Goal: Information Seeking & Learning: Learn about a topic

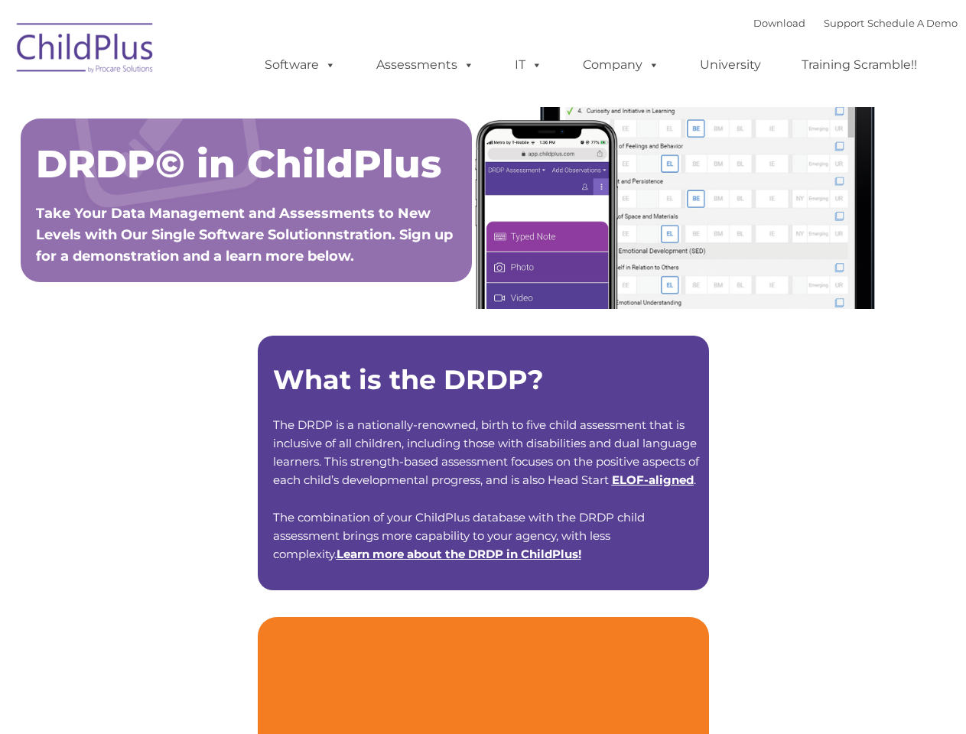
type input ""
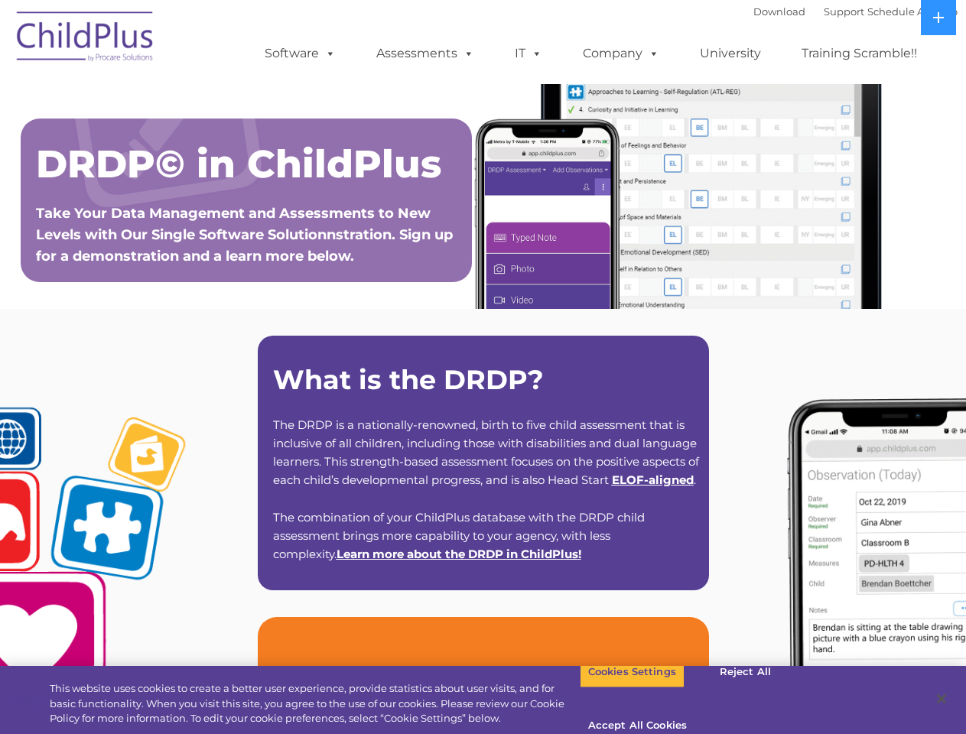
click at [482, 367] on strong "What is the DRDP?" at bounding box center [408, 379] width 271 height 33
click at [327, 53] on span at bounding box center [327, 53] width 17 height 15
click at [466, 53] on span at bounding box center [465, 53] width 17 height 15
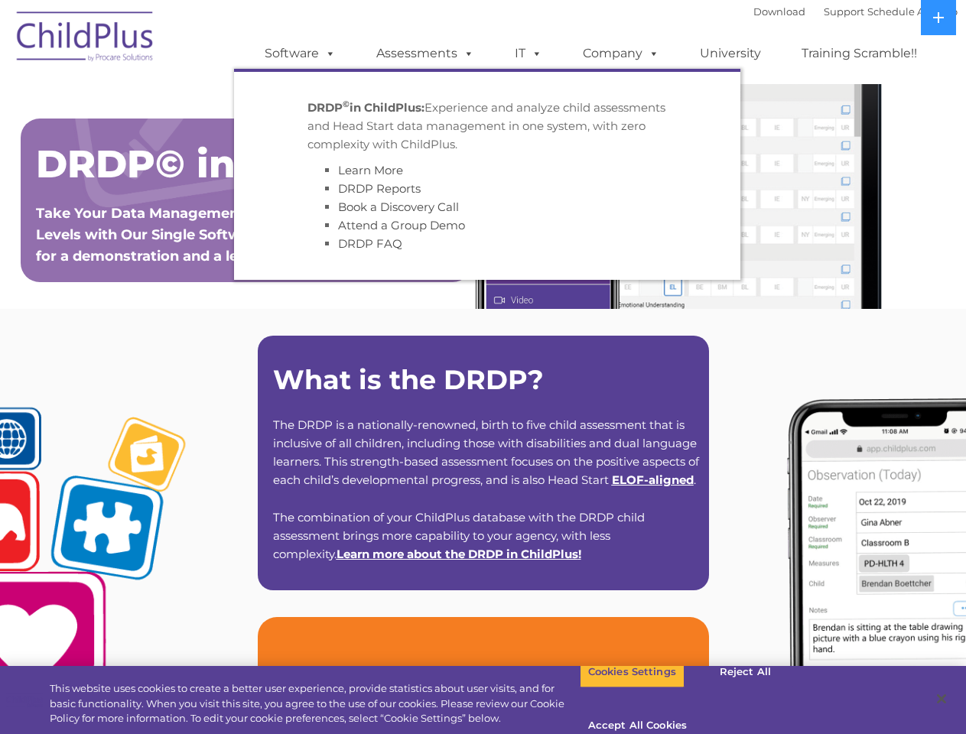
click at [528, 54] on span at bounding box center [533, 53] width 17 height 15
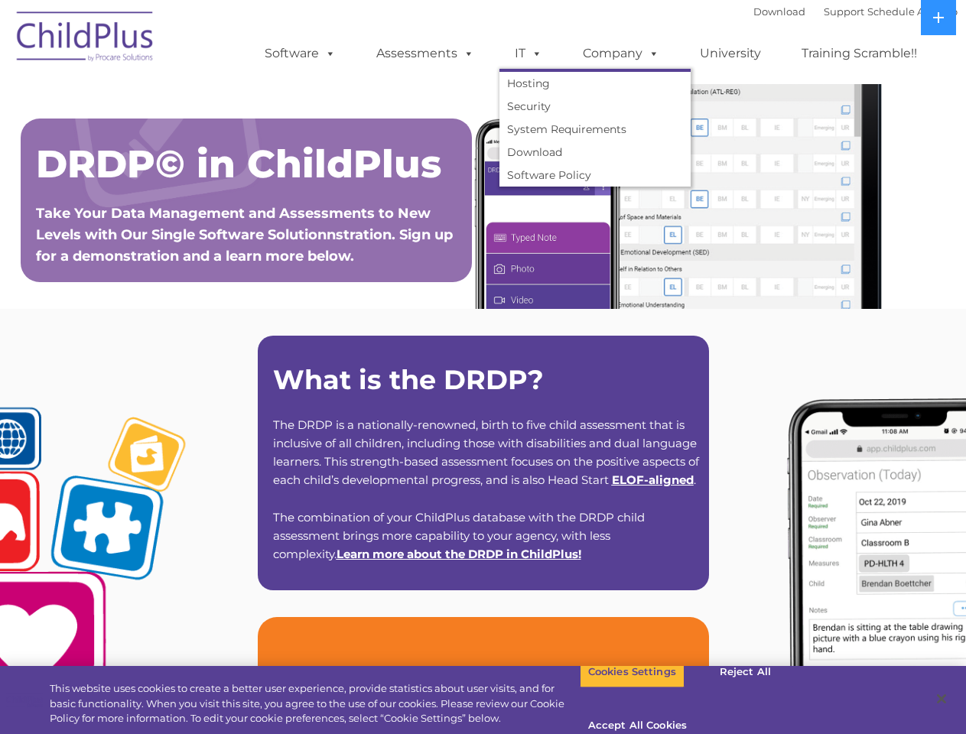
click at [534, 53] on span at bounding box center [533, 53] width 17 height 15
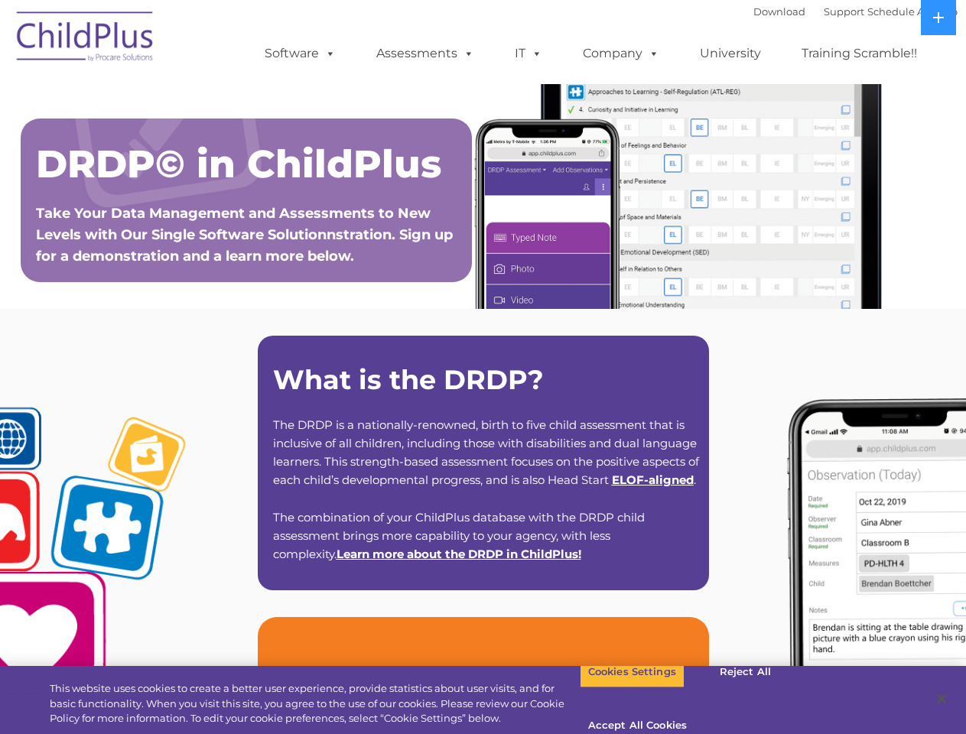
click at [620, 54] on link "Company" at bounding box center [620, 53] width 107 height 31
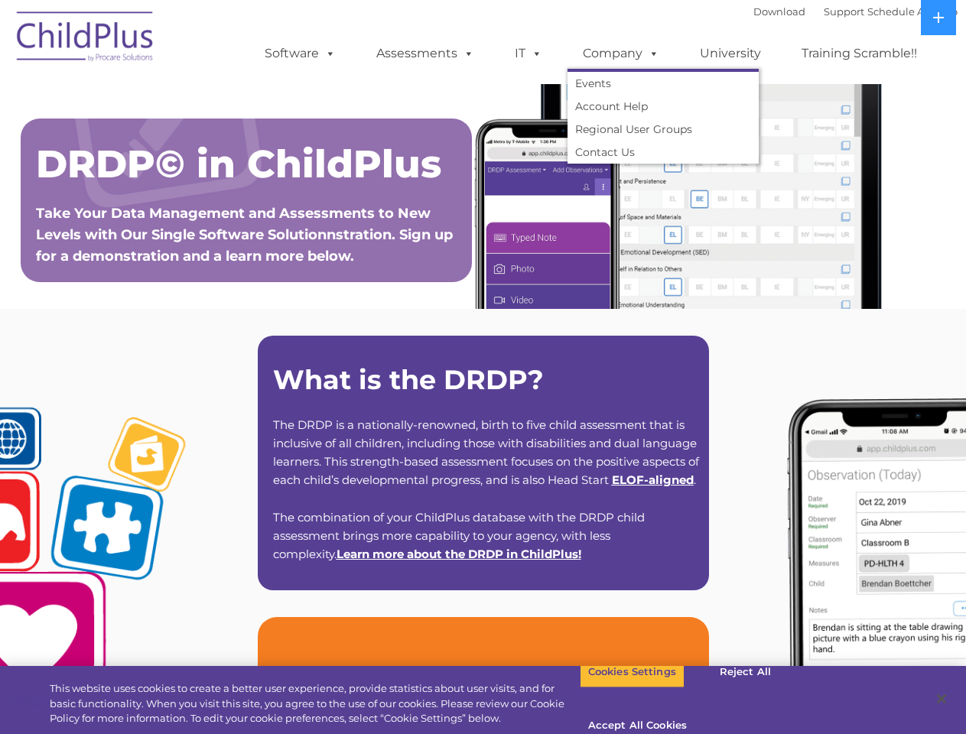
click at [650, 53] on span at bounding box center [650, 53] width 17 height 15
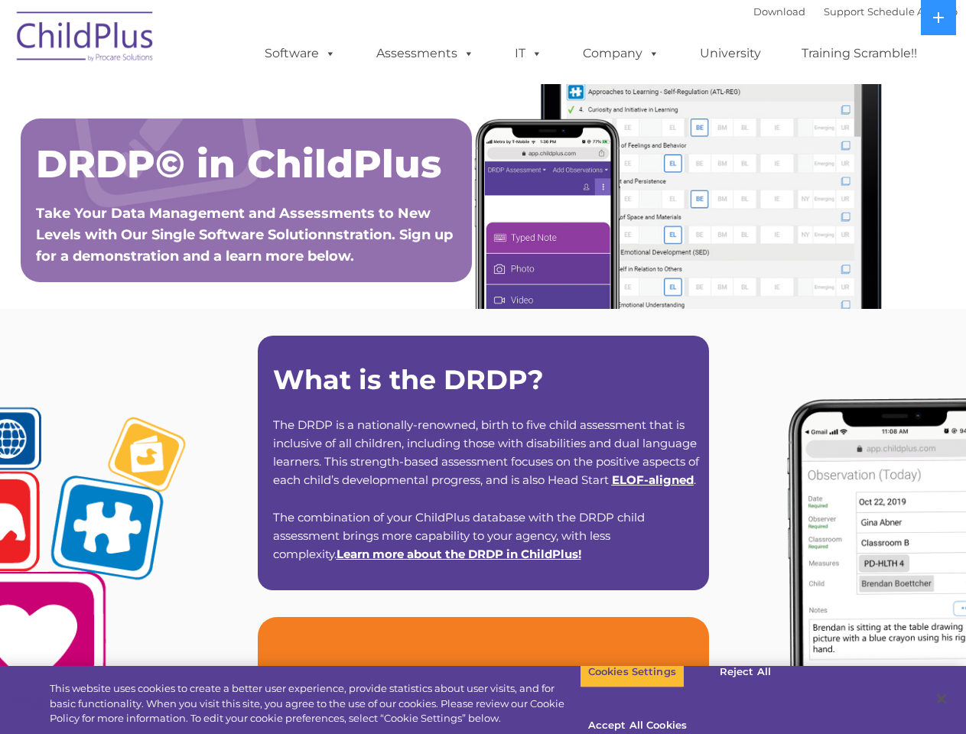
click at [938, 18] on icon at bounding box center [938, 17] width 11 height 11
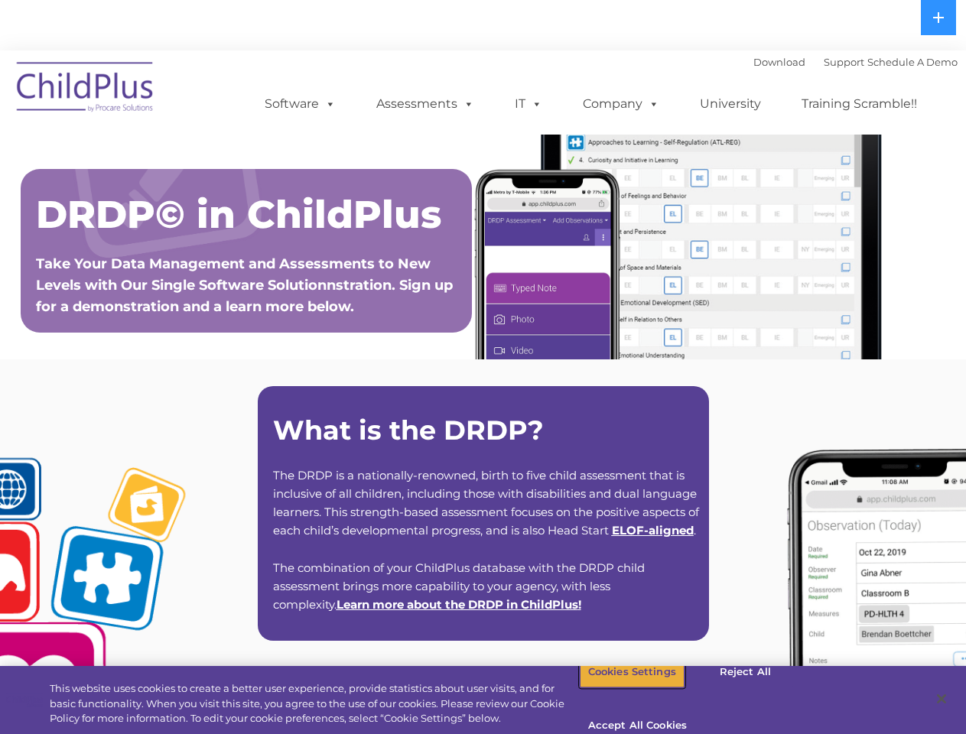
click at [620, 688] on button "Cookies Settings" at bounding box center [631, 672] width 105 height 32
